Goal: Find specific page/section: Find specific page/section

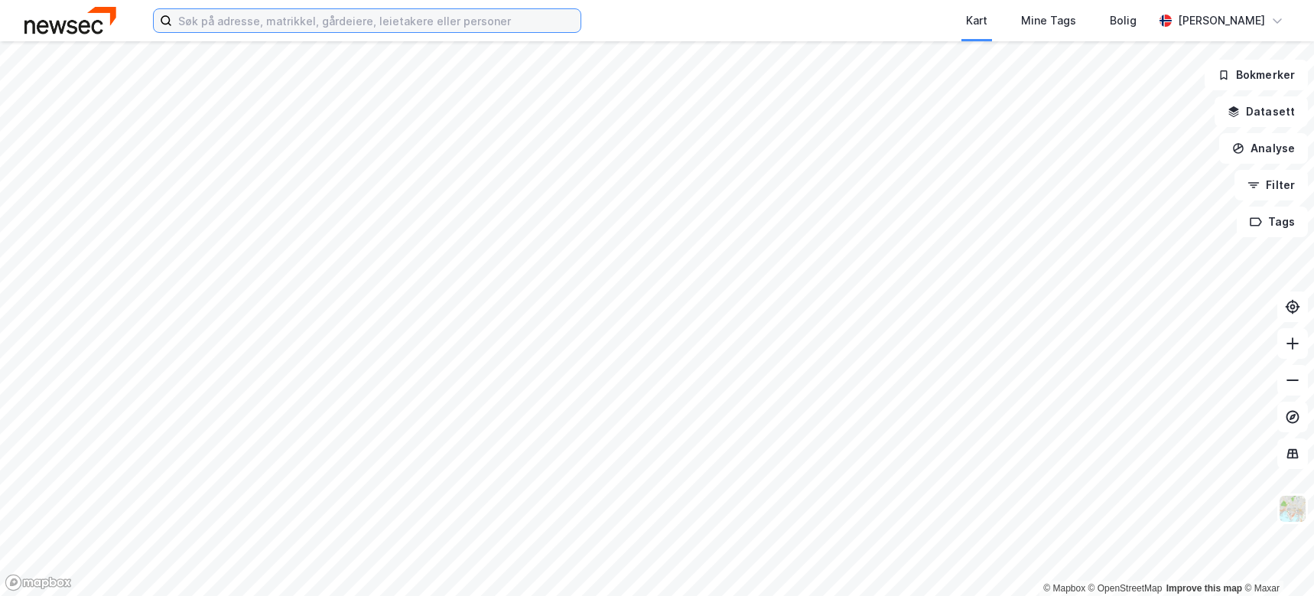
click at [295, 20] on input at bounding box center [376, 20] width 409 height 23
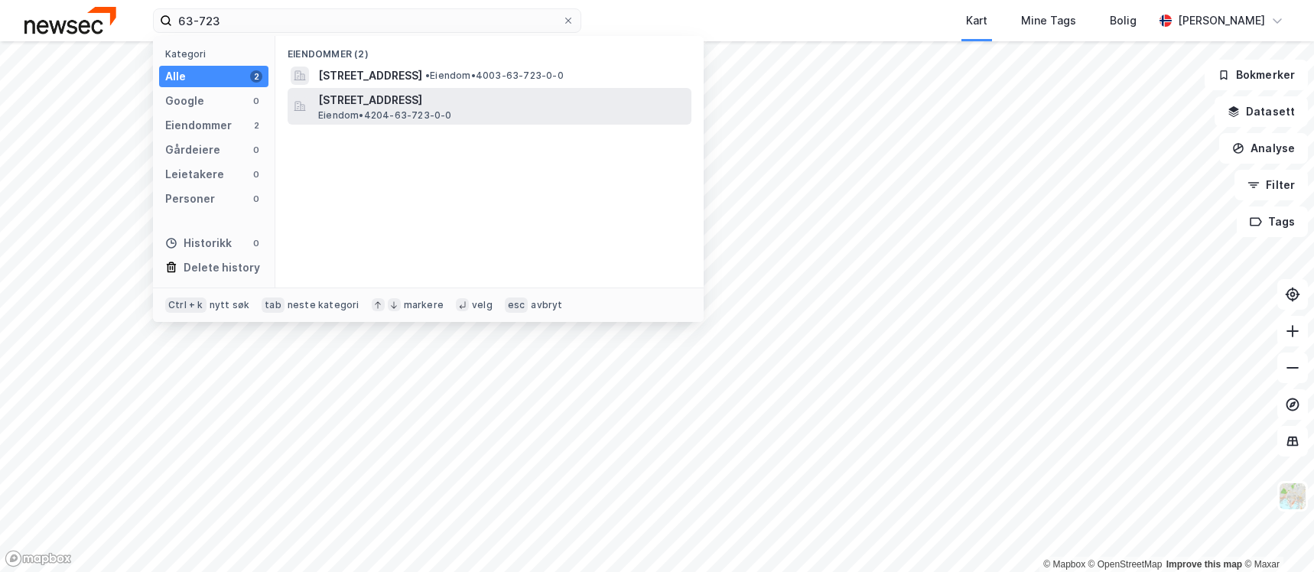
click at [432, 107] on span "[STREET_ADDRESS]" at bounding box center [501, 100] width 367 height 18
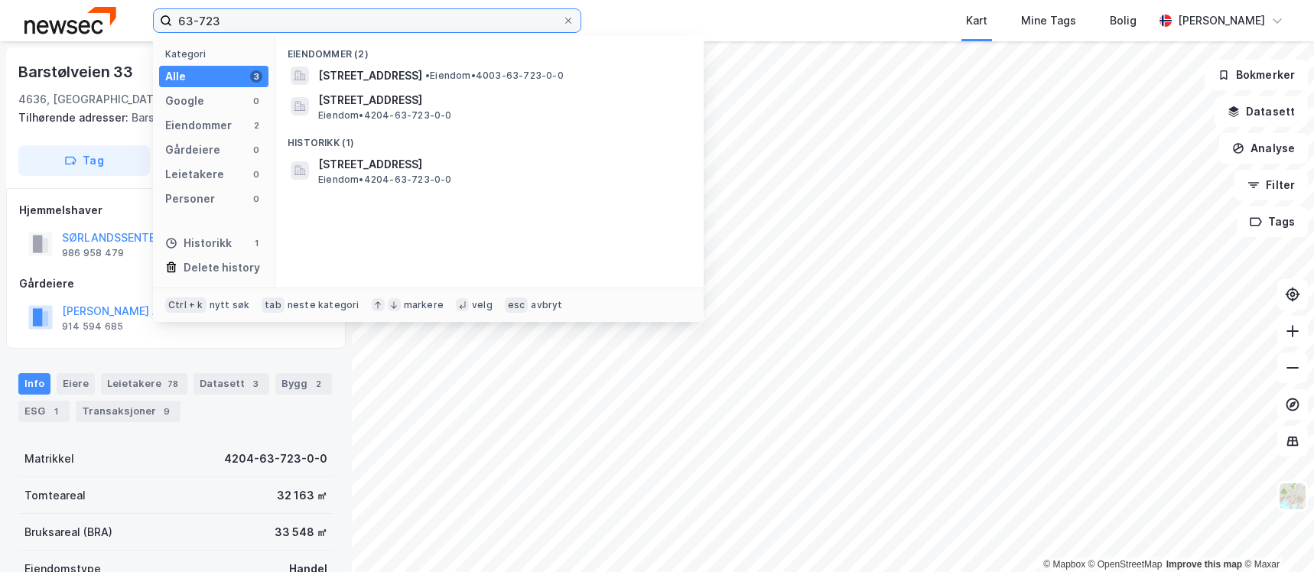
click at [294, 19] on input "63-723" at bounding box center [367, 20] width 390 height 23
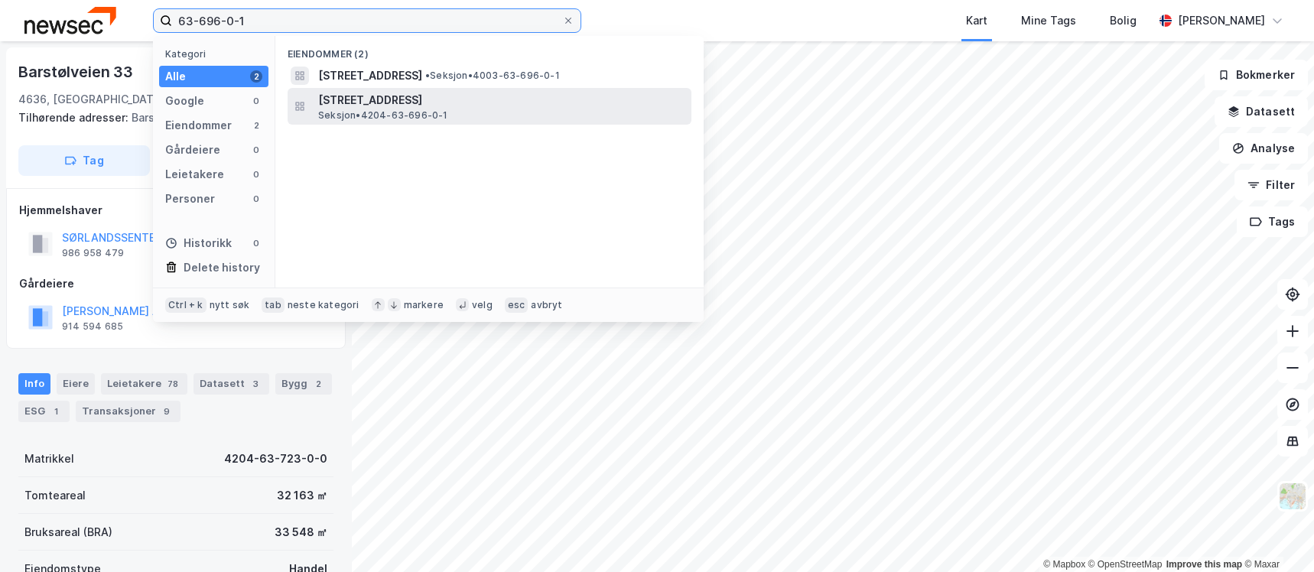
type input "63-696-0-1"
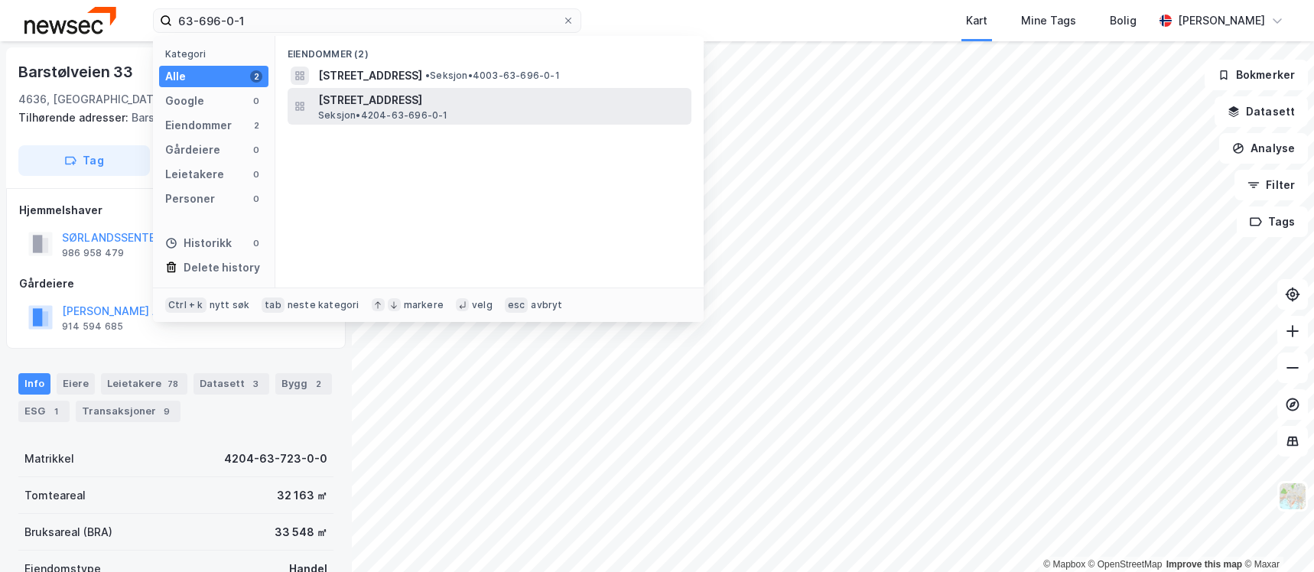
click at [382, 99] on span "[STREET_ADDRESS]" at bounding box center [501, 100] width 367 height 18
